Goal: Information Seeking & Learning: Learn about a topic

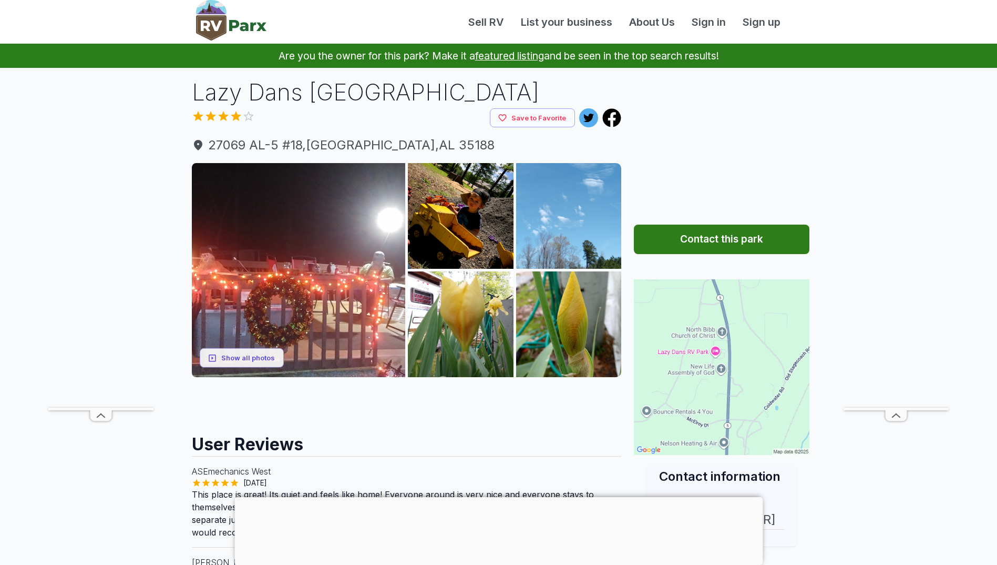
click at [497, 497] on div at bounding box center [499, 497] width 528 height 0
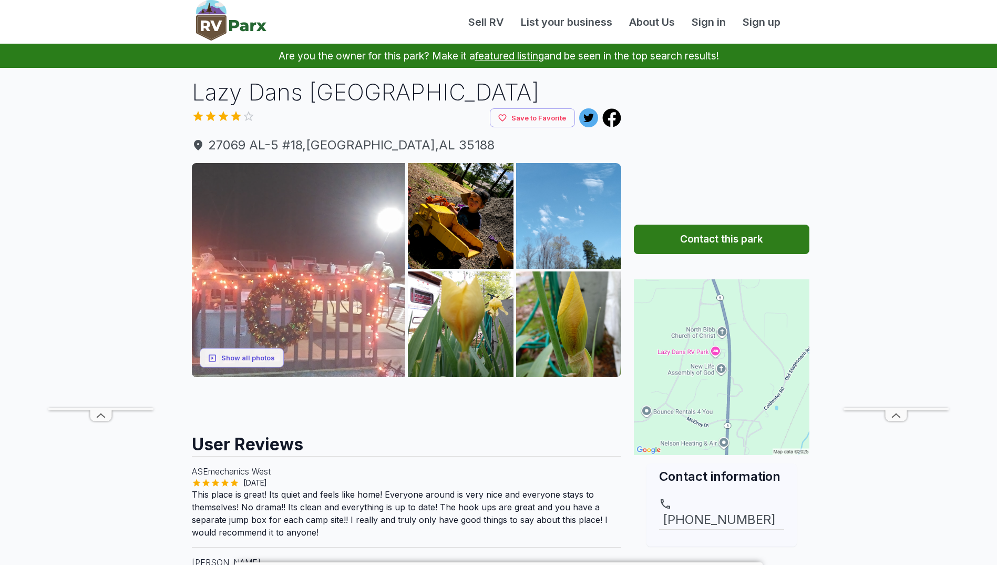
click at [386, 235] on img at bounding box center [299, 270] width 214 height 214
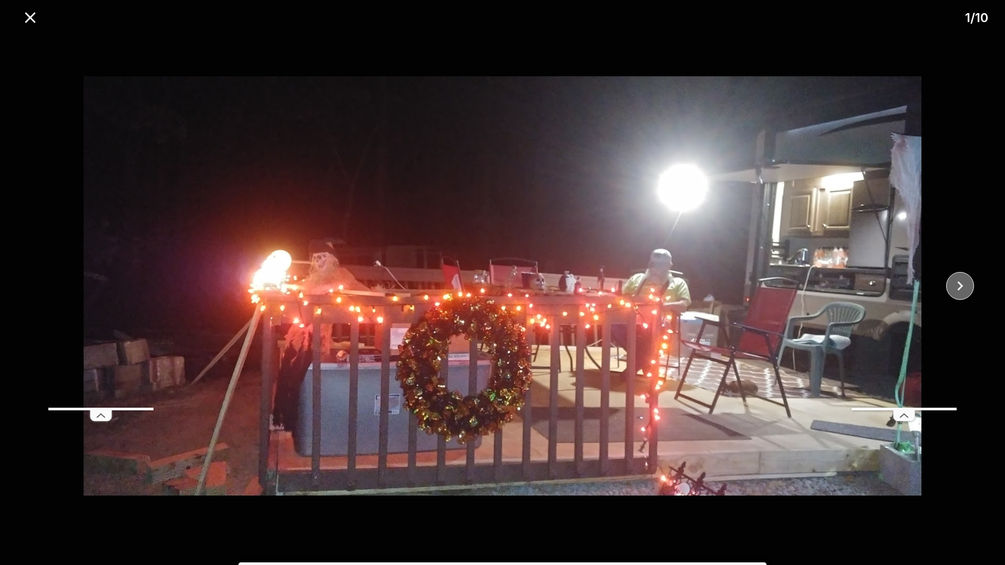
click at [965, 286] on icon "close" at bounding box center [960, 286] width 18 height 18
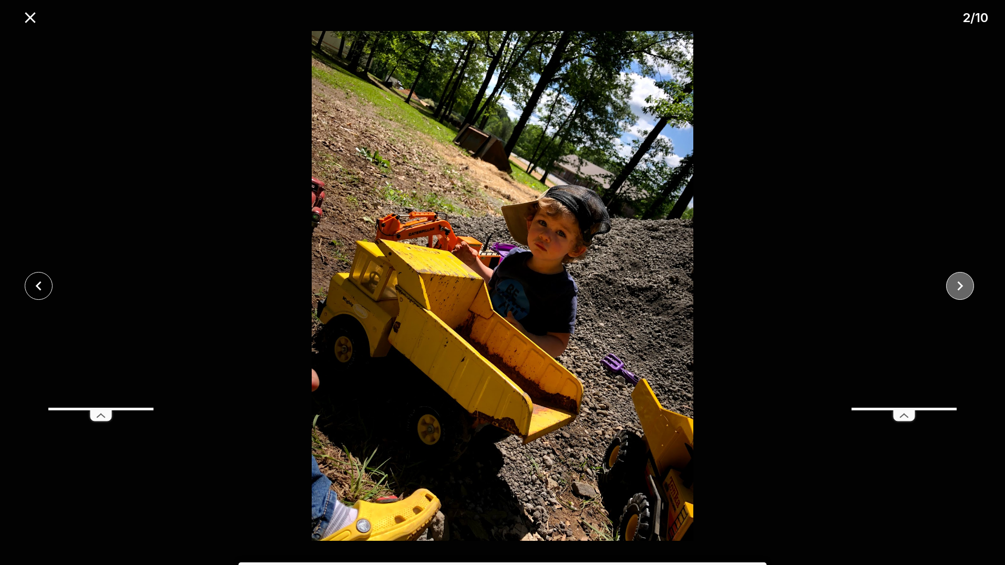
click at [965, 286] on icon "close" at bounding box center [960, 286] width 18 height 18
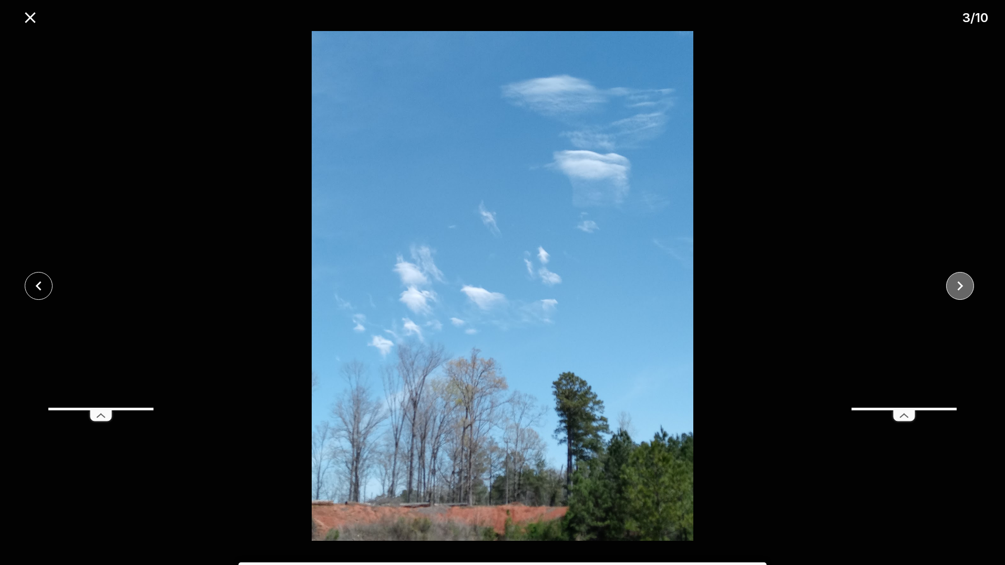
click at [965, 286] on icon "close" at bounding box center [960, 286] width 18 height 18
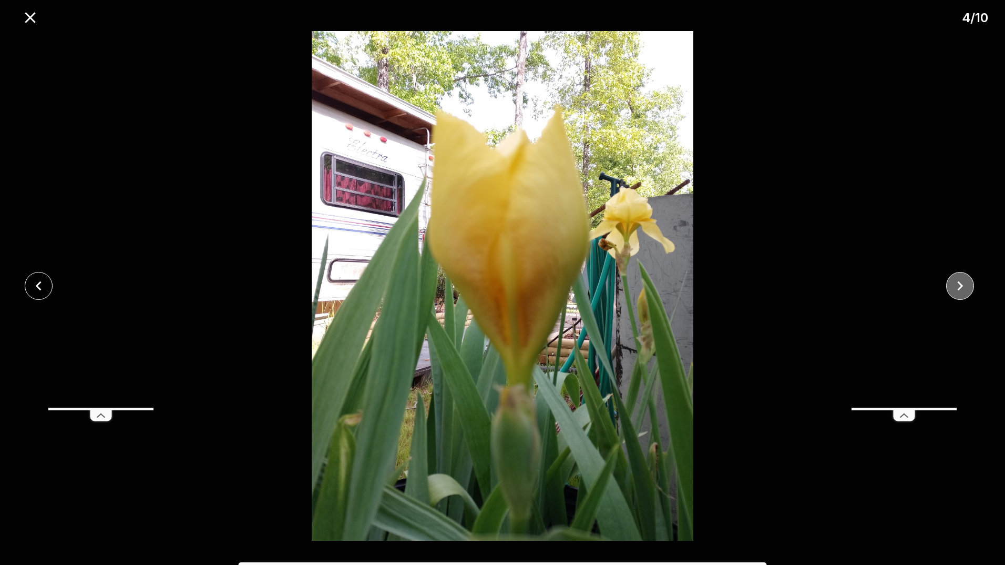
click at [965, 286] on icon "close" at bounding box center [960, 286] width 18 height 18
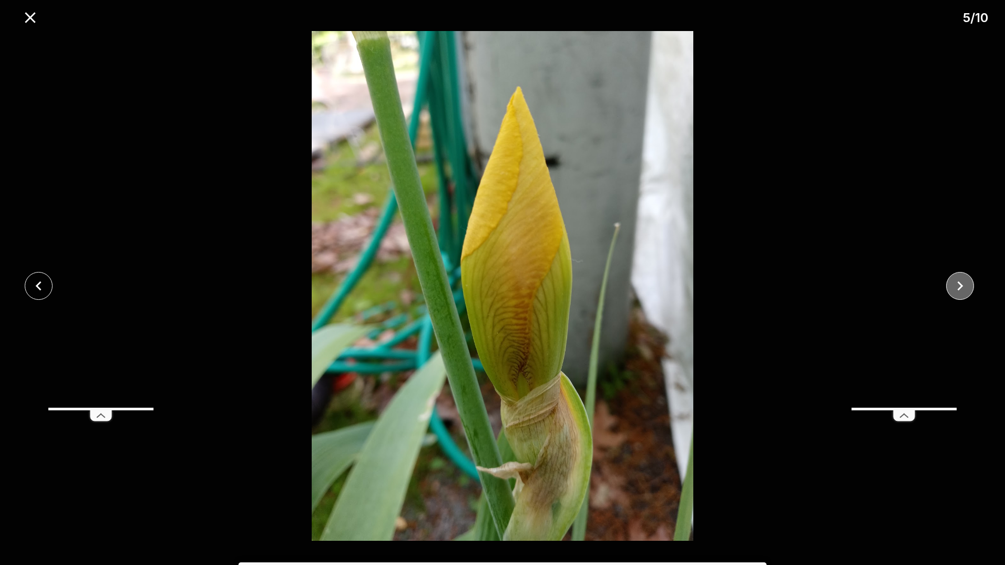
click at [965, 285] on icon "close" at bounding box center [960, 286] width 18 height 18
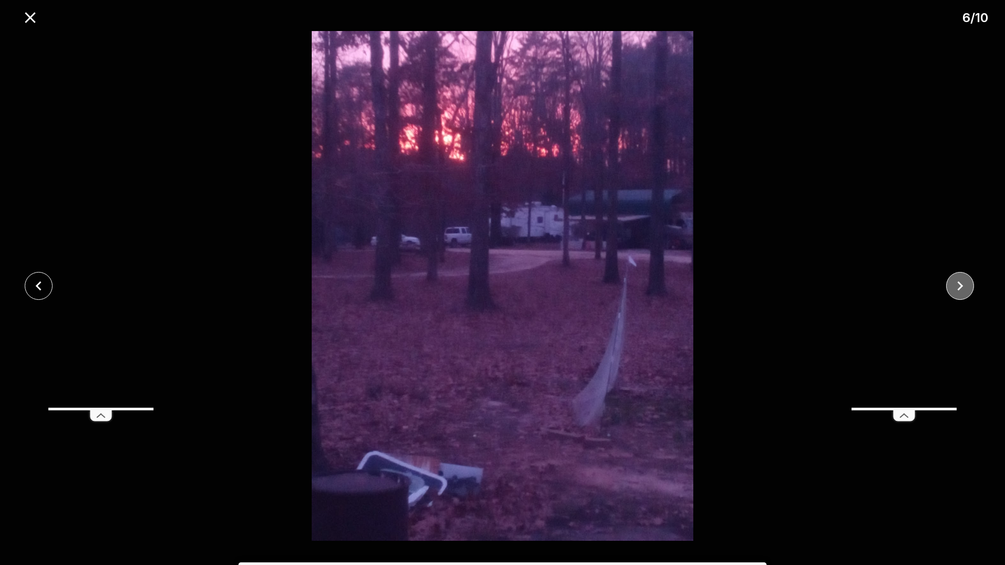
click at [965, 285] on icon "close" at bounding box center [960, 286] width 18 height 18
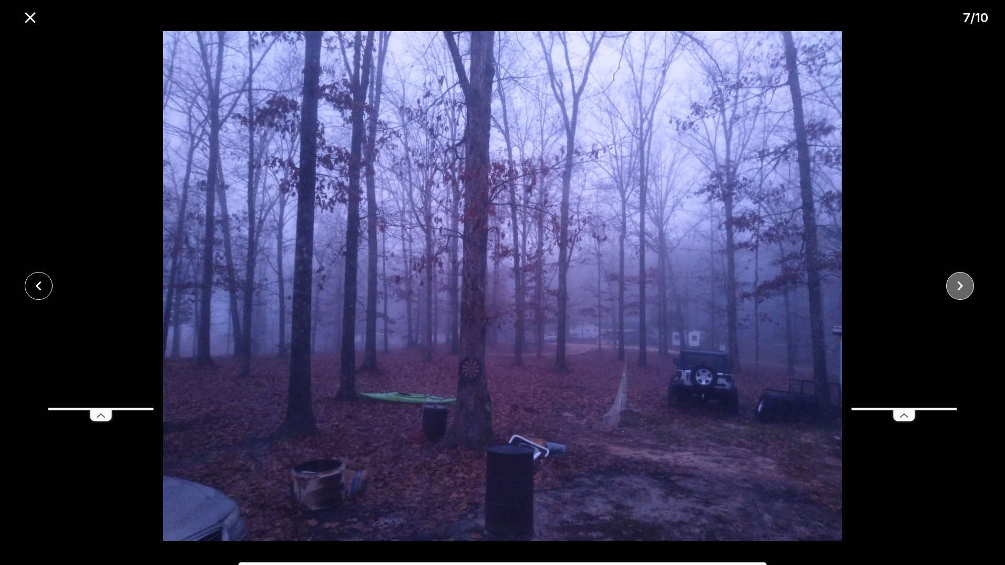
click at [965, 285] on icon "close" at bounding box center [960, 286] width 18 height 18
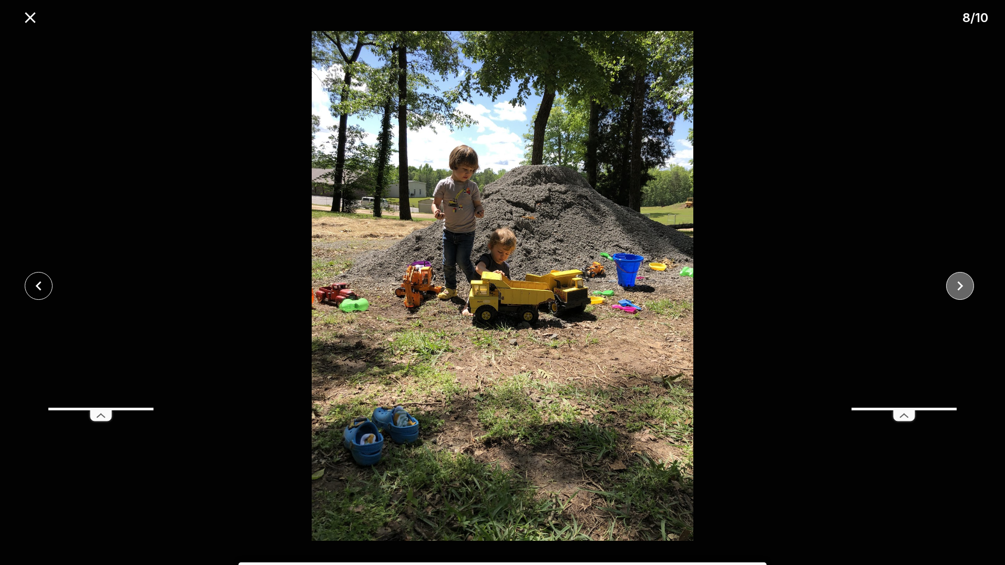
click at [965, 285] on icon "close" at bounding box center [960, 286] width 18 height 18
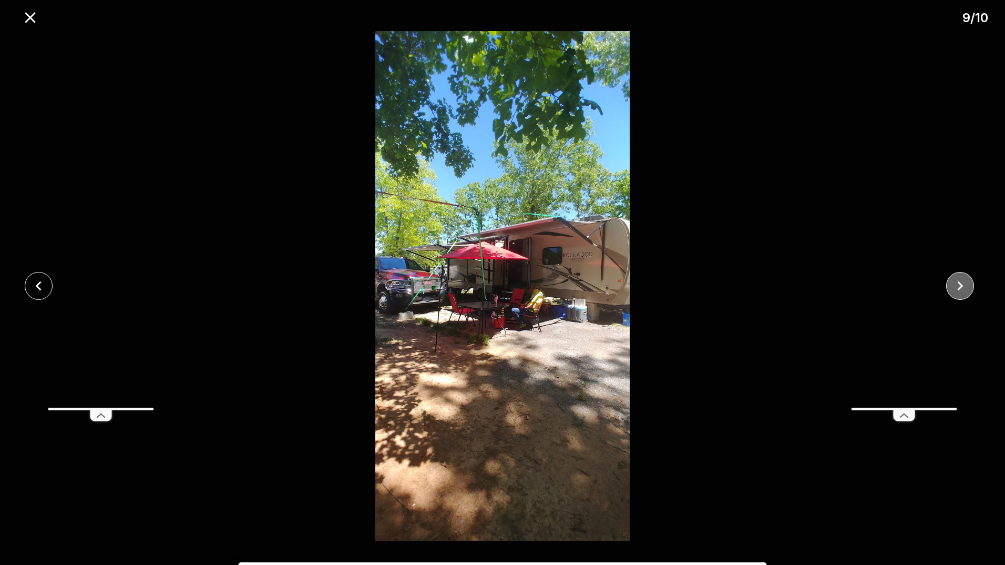
click at [965, 285] on icon "close" at bounding box center [960, 286] width 18 height 18
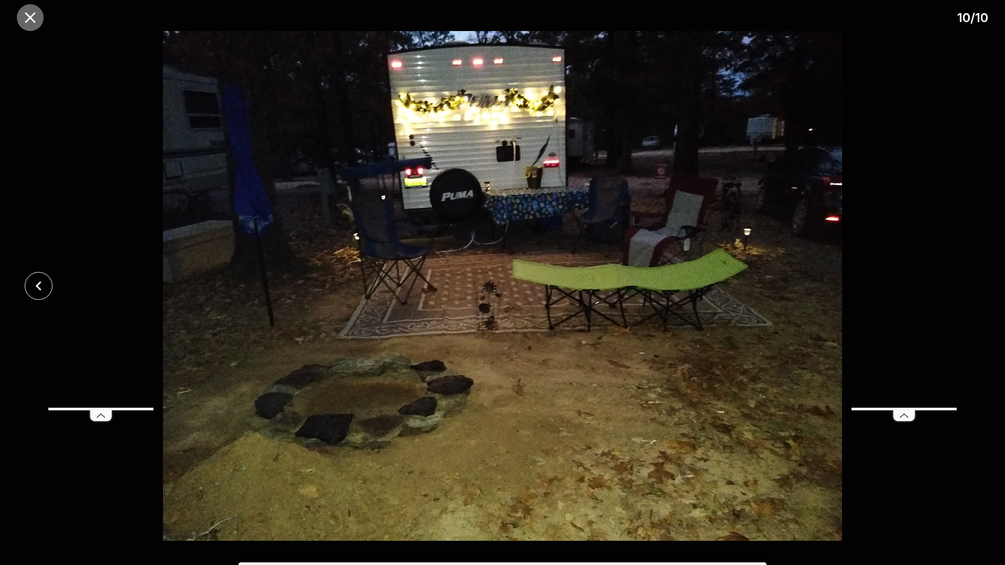
click at [31, 14] on icon "close" at bounding box center [30, 17] width 18 height 18
